Goal: Transaction & Acquisition: Book appointment/travel/reservation

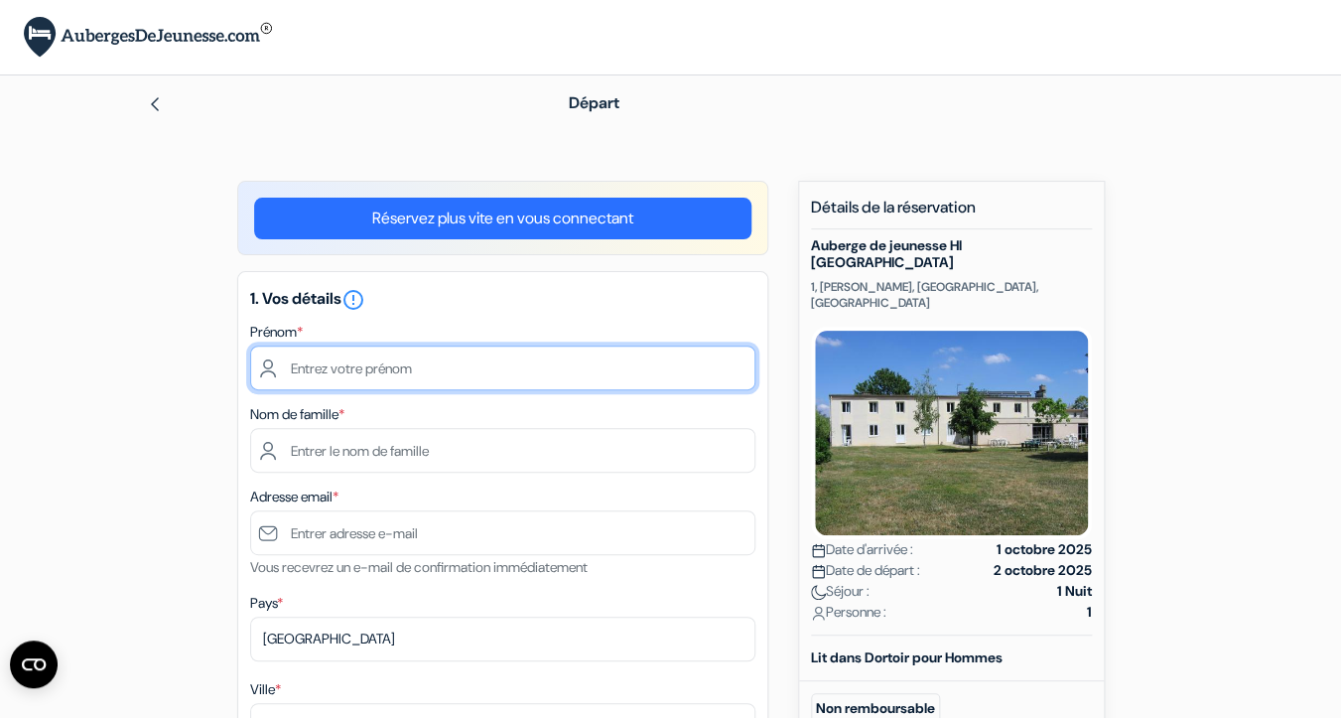
click at [517, 379] on input "text" at bounding box center [502, 367] width 505 height 45
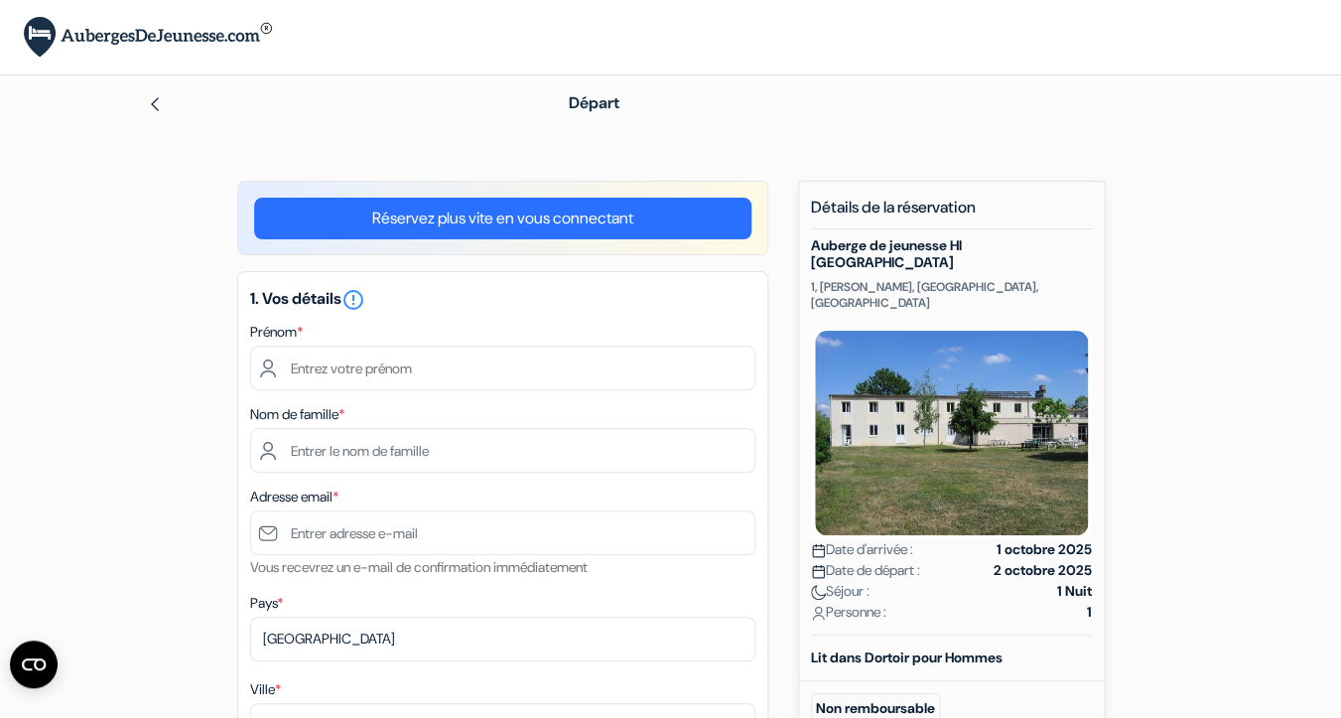
click at [670, 128] on div "Départ" at bounding box center [670, 103] width 1131 height 56
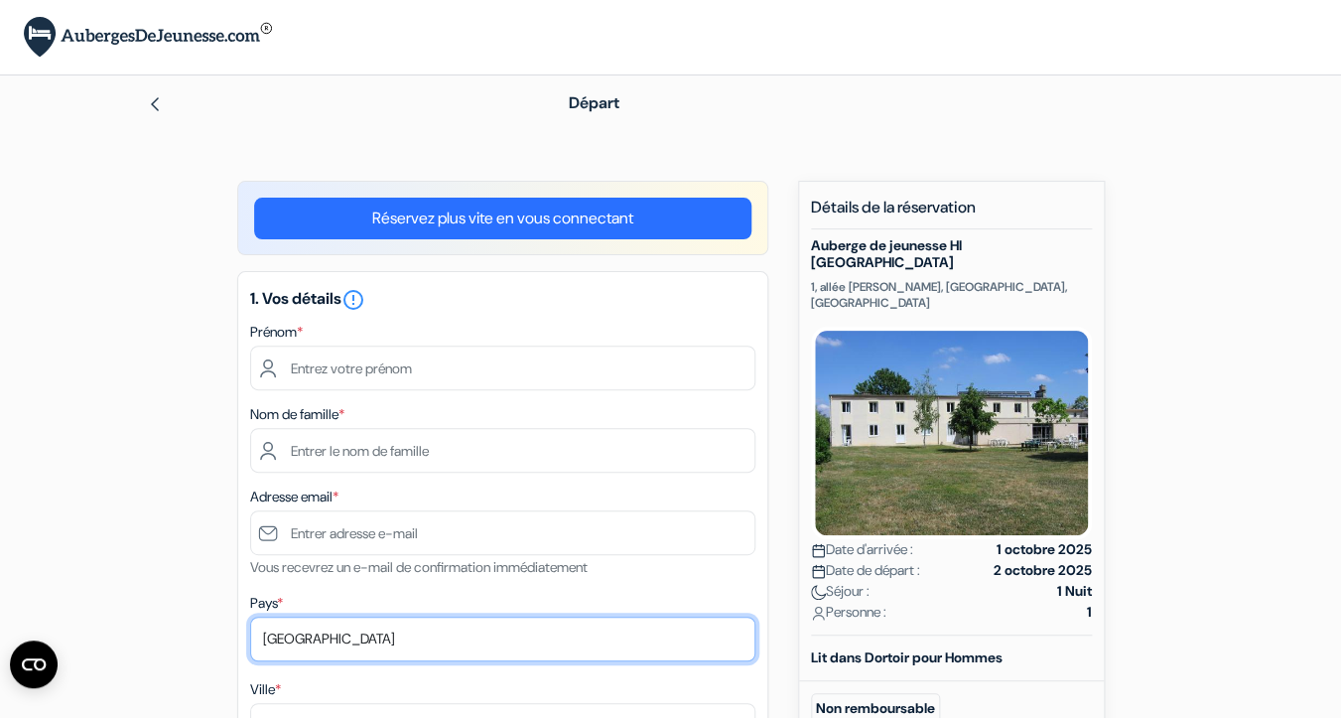
click at [250, 616] on select "Selectionner le pays Abkhazie Afghanistan Afrique du Sud Albanie Algérie Allema…" at bounding box center [502, 638] width 505 height 45
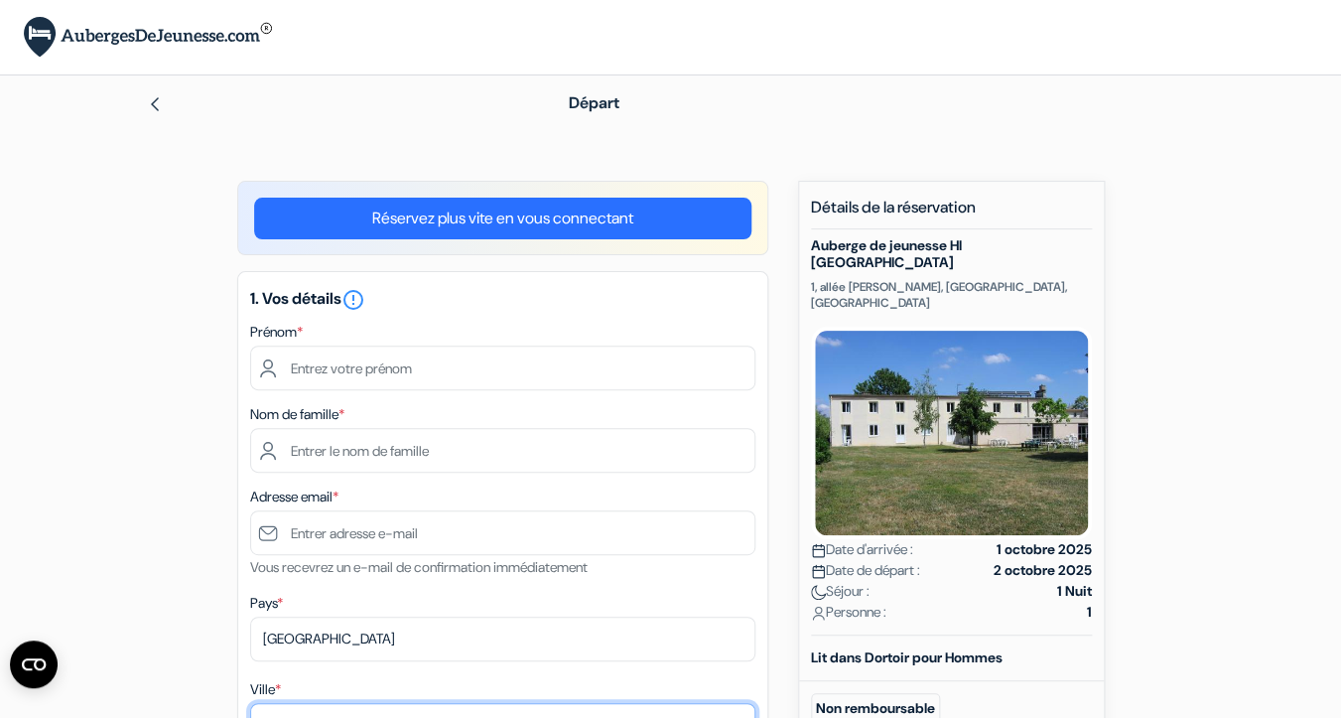
click at [338, 709] on input "Ville *" at bounding box center [502, 725] width 505 height 45
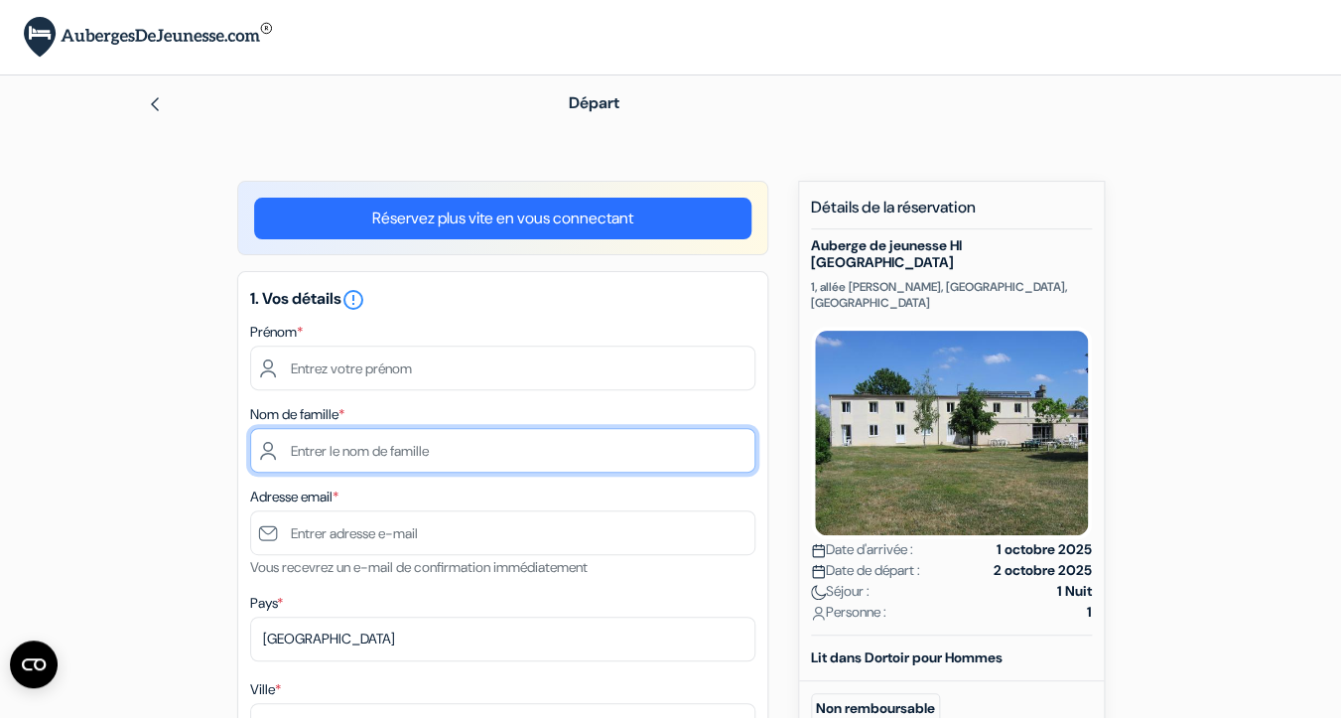
click at [519, 458] on input "text" at bounding box center [502, 450] width 505 height 45
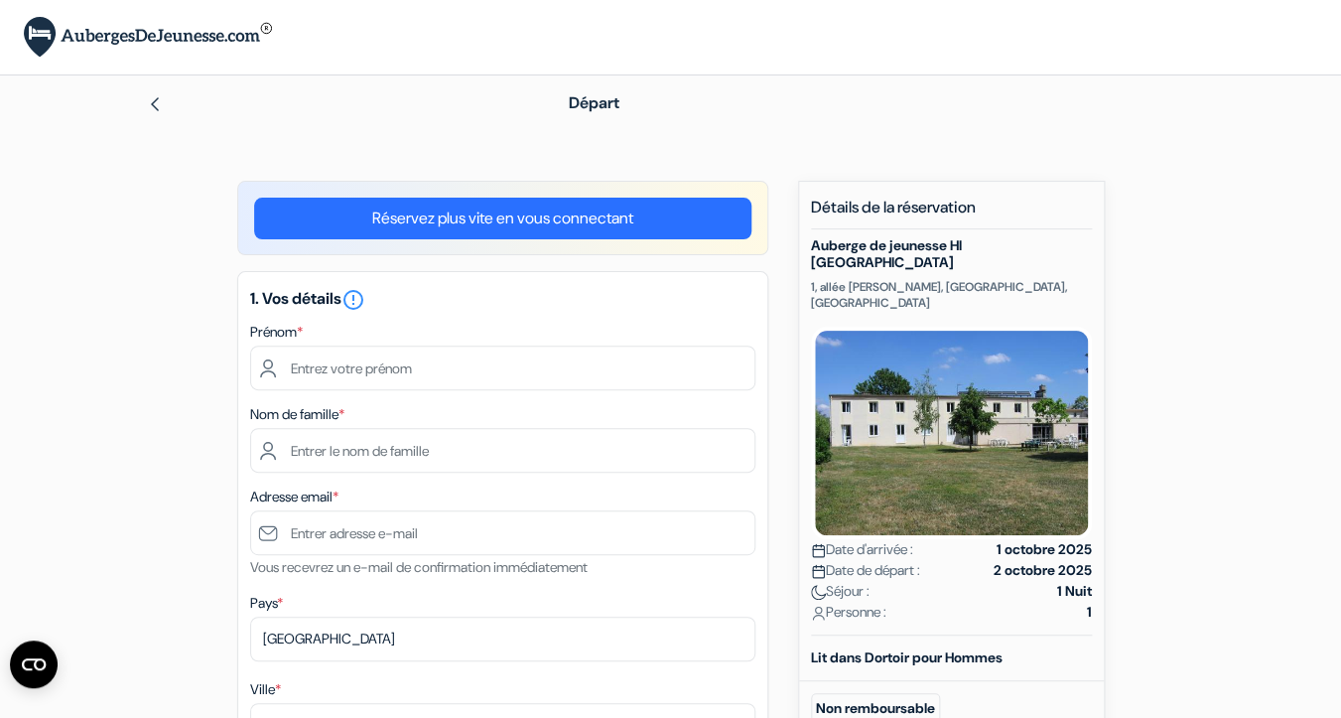
click at [816, 648] on b "Lit dans Dortoir pour Hommes" at bounding box center [907, 657] width 192 height 18
click at [899, 648] on b "Lit dans Dortoir pour Hommes" at bounding box center [907, 657] width 192 height 18
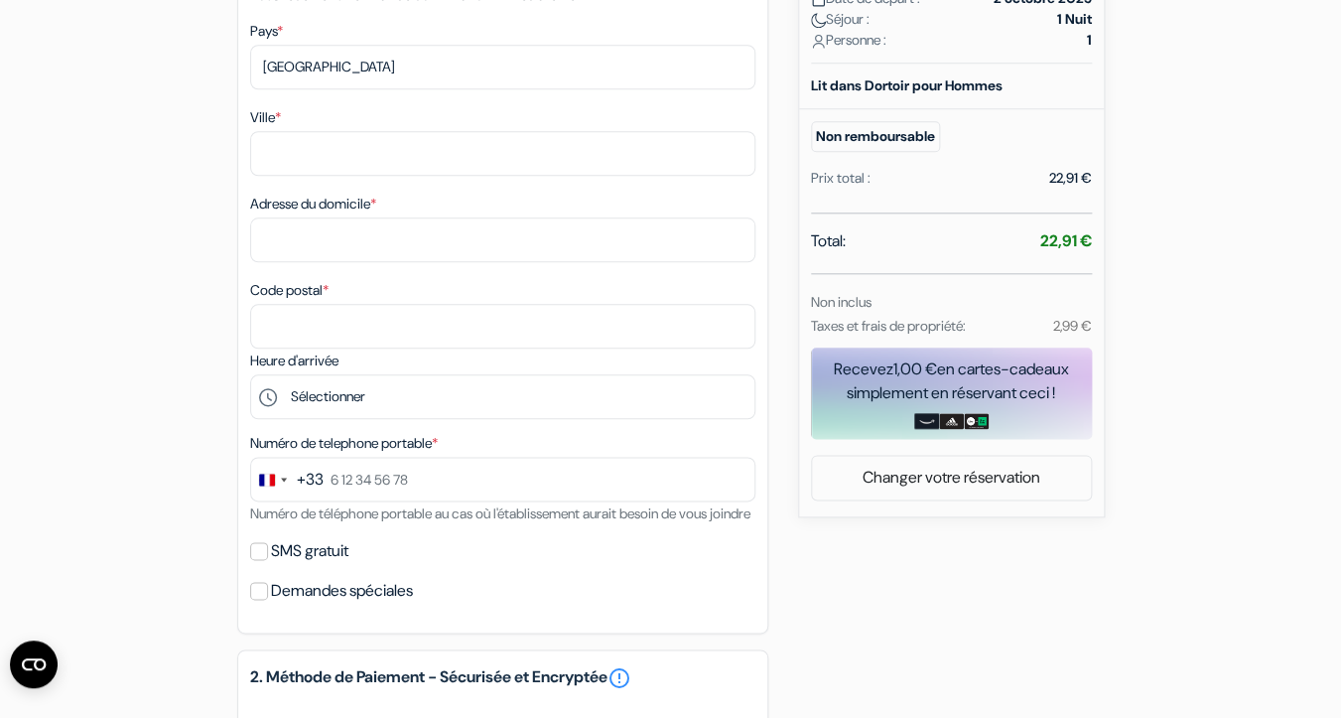
scroll to position [524, 0]
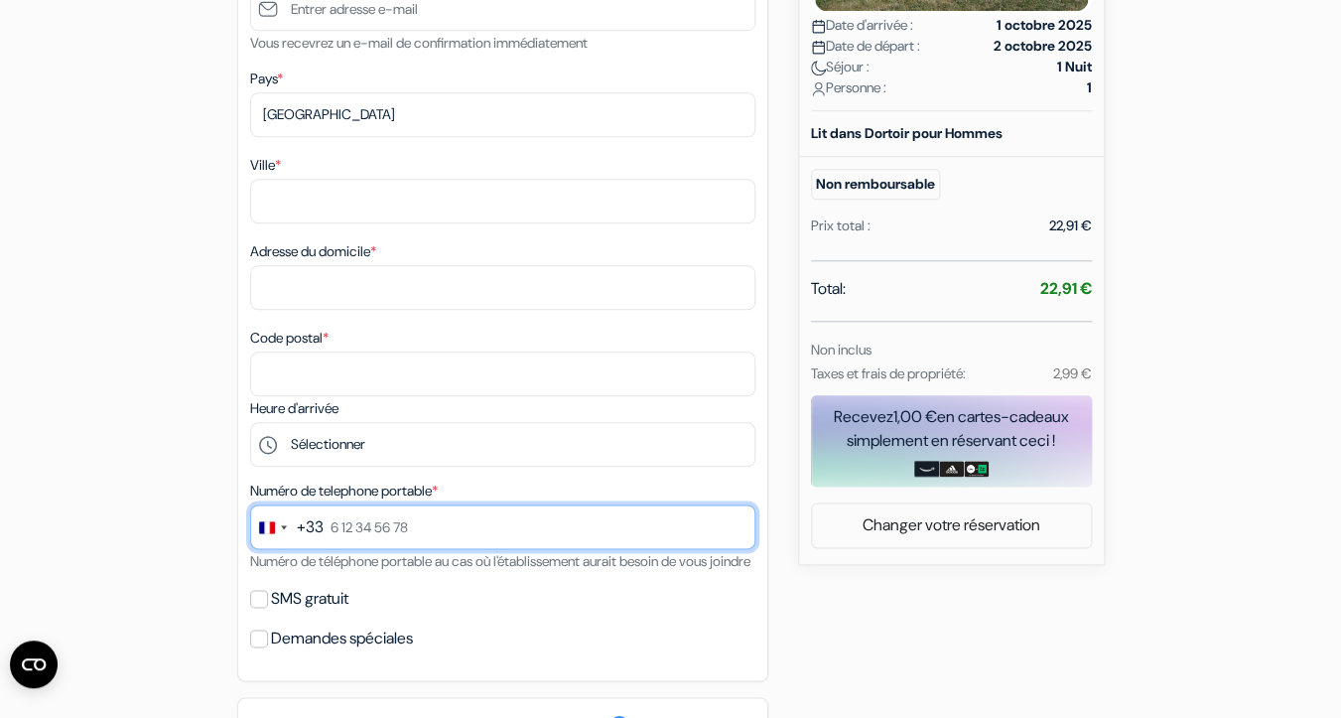
click at [348, 535] on input "text" at bounding box center [502, 526] width 505 height 45
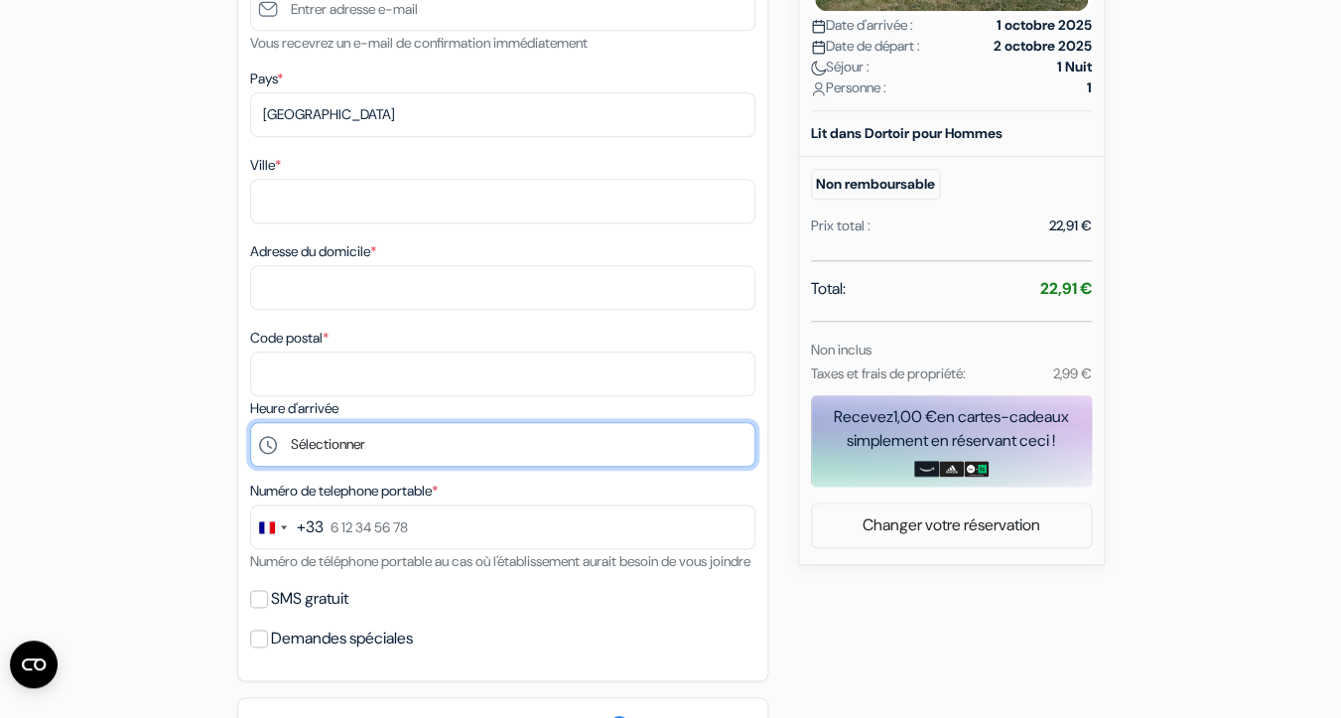
click option "Sélectionner" at bounding box center [0, 0] width 0 height 0
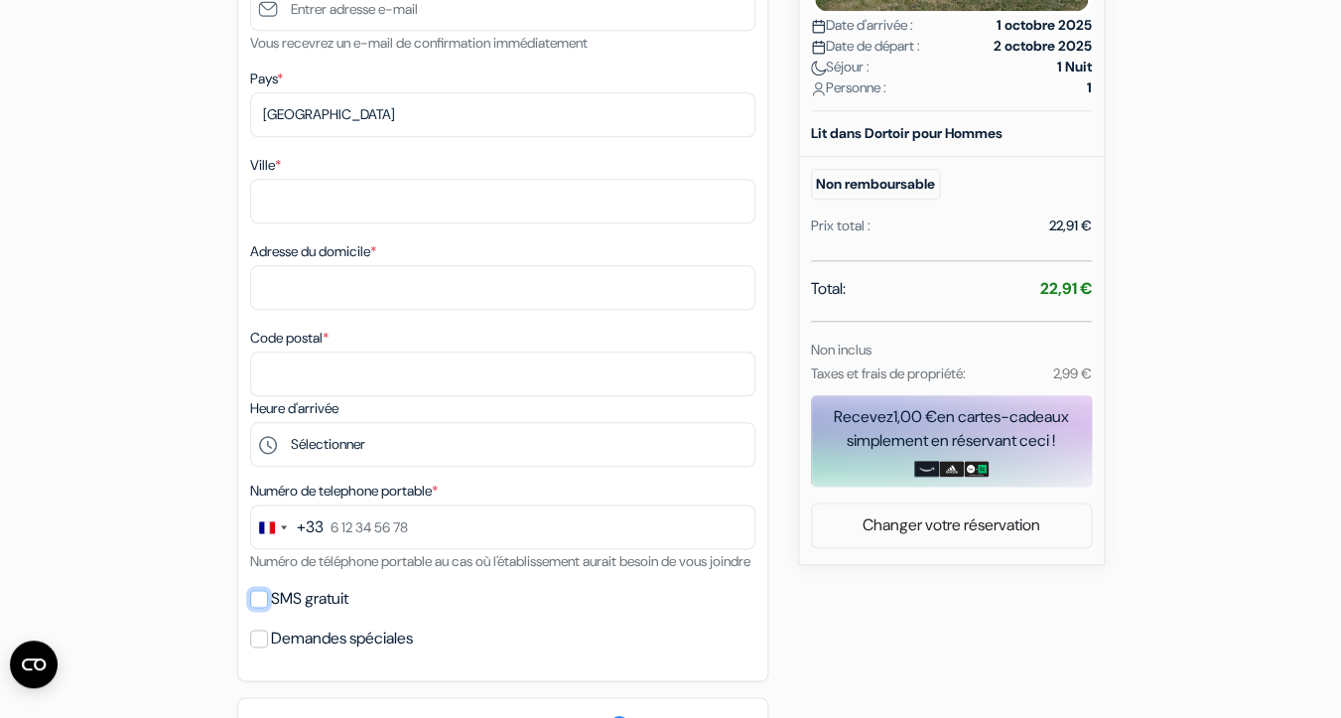
click at [264, 607] on input "SMS gratuit" at bounding box center [259, 599] width 18 height 18
checkbox input "false"
click at [943, 277] on div "Total: 22,91 €" at bounding box center [951, 291] width 281 height 28
click at [950, 461] on img at bounding box center [951, 469] width 25 height 16
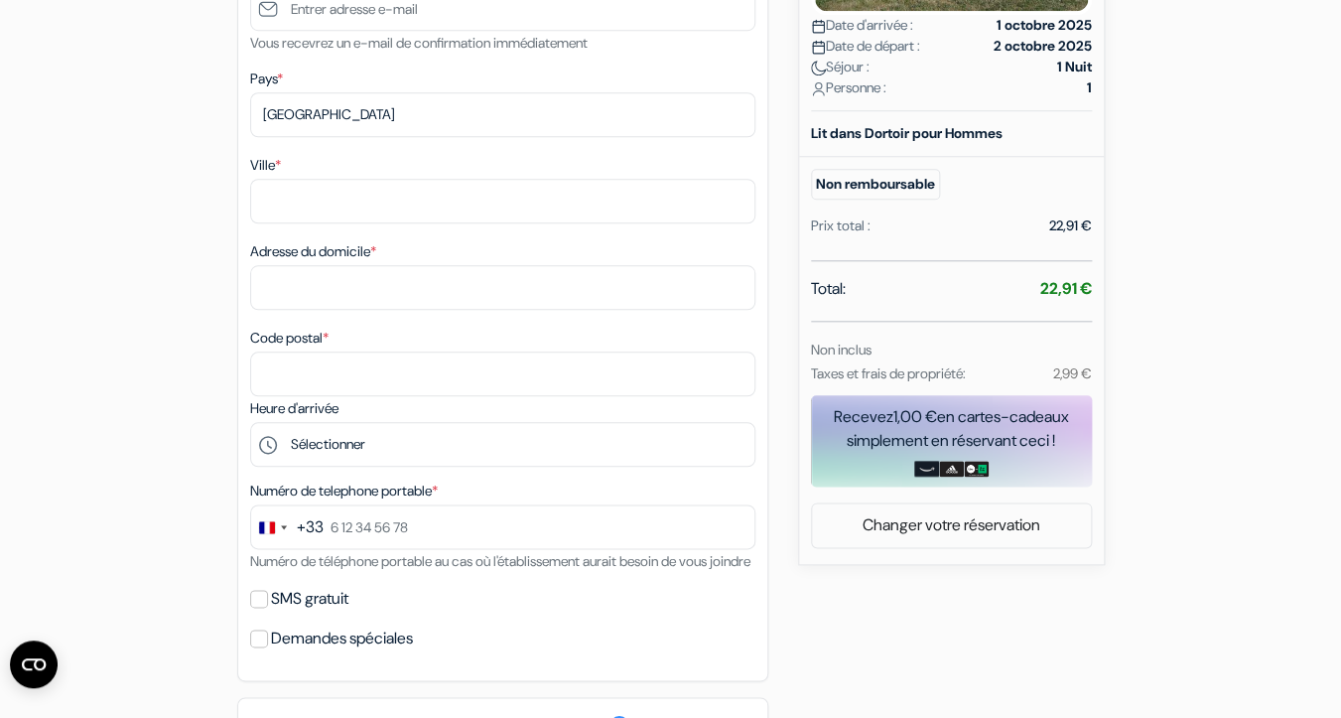
click at [923, 461] on img at bounding box center [926, 469] width 25 height 16
click at [913, 506] on link "Changer votre réservation" at bounding box center [951, 525] width 279 height 38
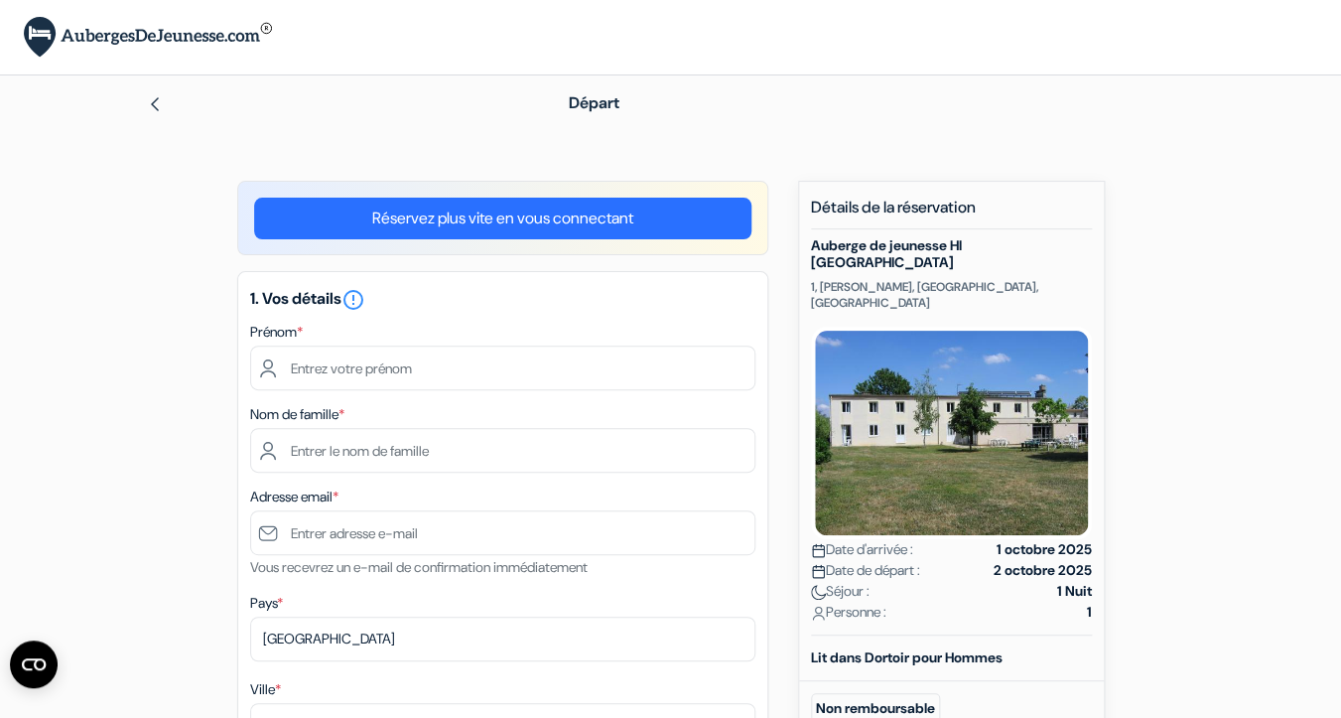
click at [159, 106] on img at bounding box center [155, 104] width 16 height 16
